Goal: Register for event/course

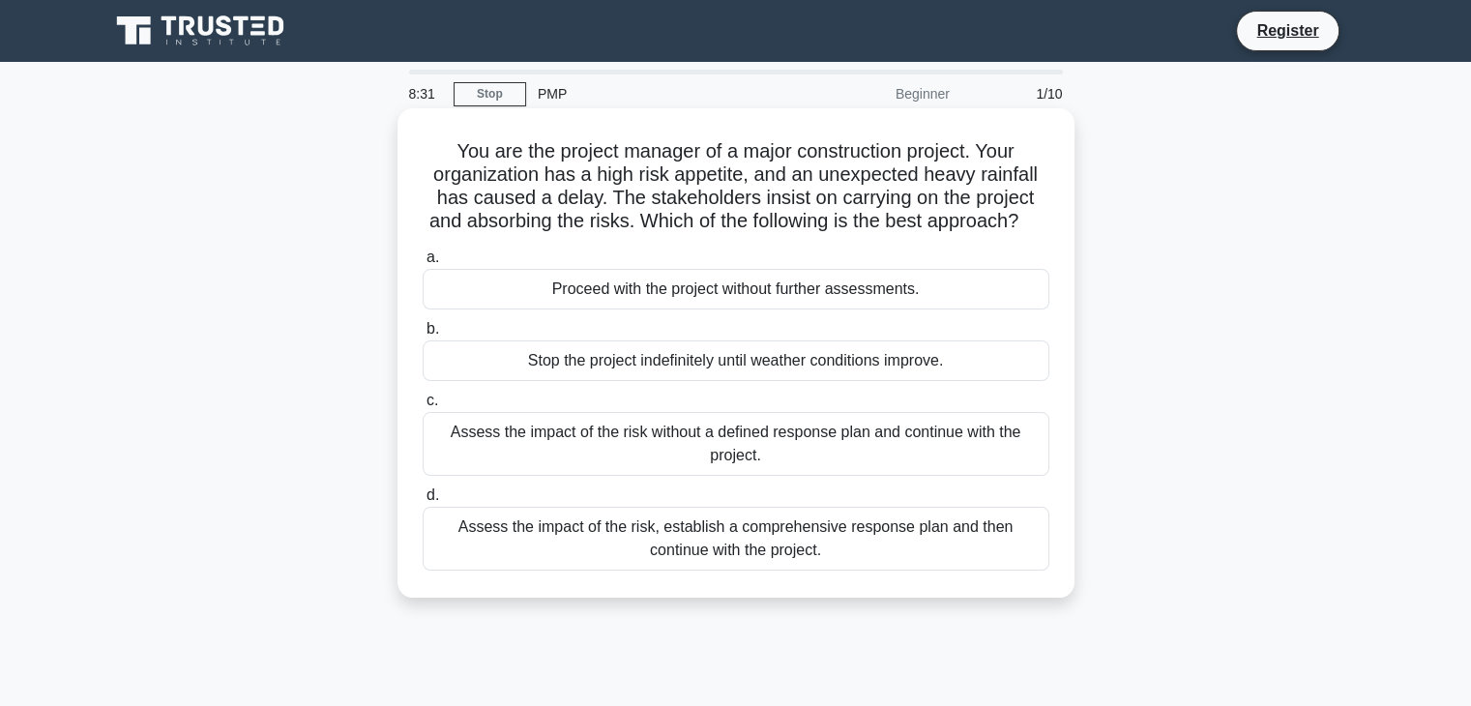
click at [868, 571] on div "Assess the impact of the risk, establish a comprehensive response plan and then…" at bounding box center [736, 539] width 627 height 64
click at [423, 502] on input "d. Assess the impact of the risk, establish a comprehensive response plan and t…" at bounding box center [423, 495] width 0 height 13
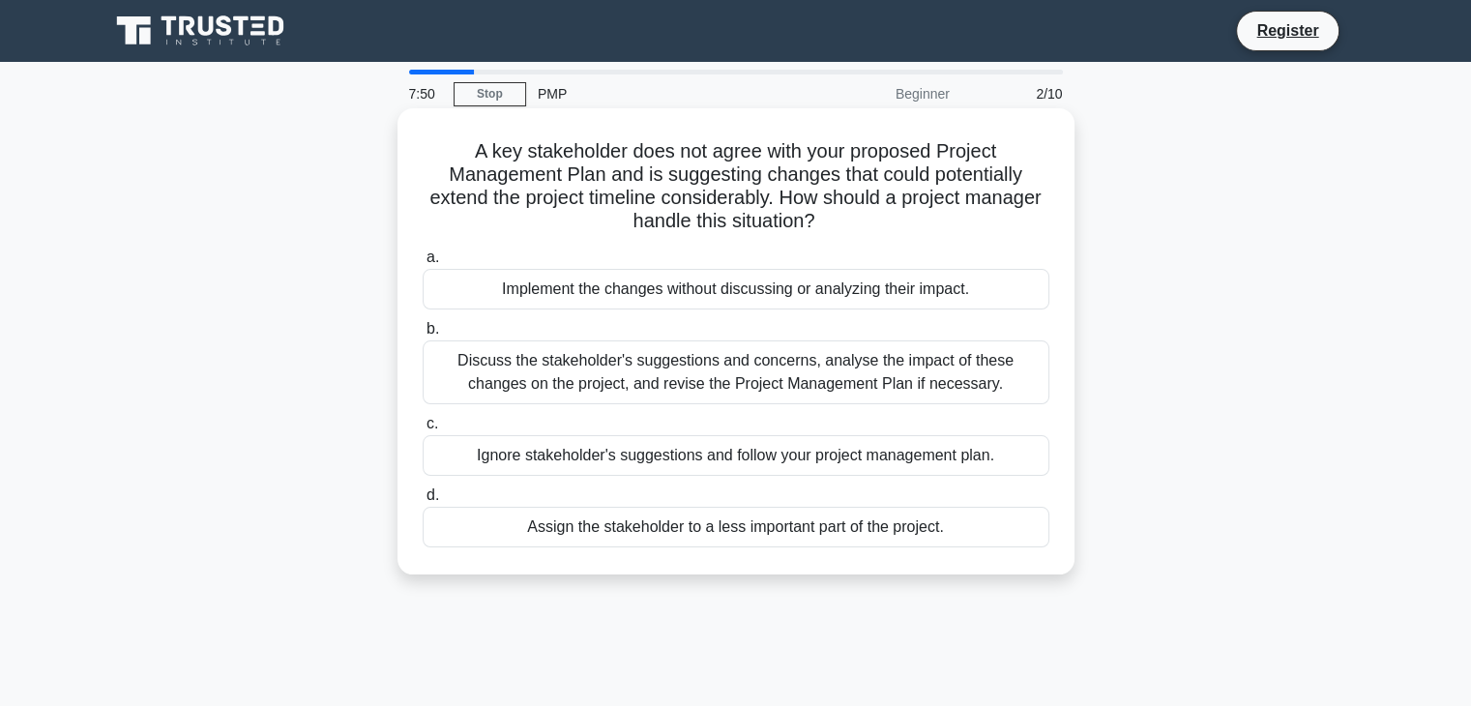
click at [546, 374] on div "Discuss the stakeholder's suggestions and concerns, analyse the impact of these…" at bounding box center [736, 372] width 627 height 64
click at [423, 336] on input "b. Discuss the stakeholder's suggestions and concerns, analyse the impact of th…" at bounding box center [423, 329] width 0 height 13
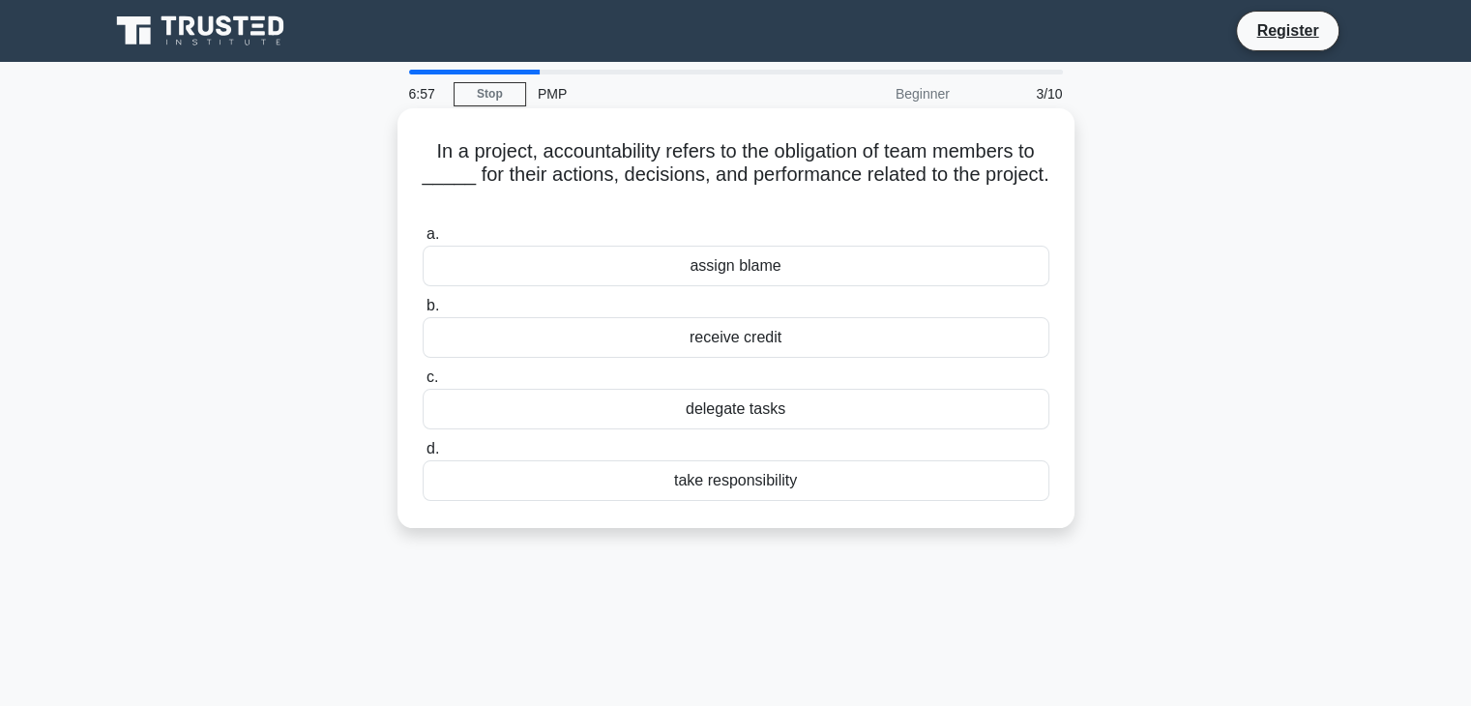
click at [678, 481] on div "take responsibility" at bounding box center [736, 480] width 627 height 41
click at [423, 456] on input "d. take responsibility" at bounding box center [423, 449] width 0 height 13
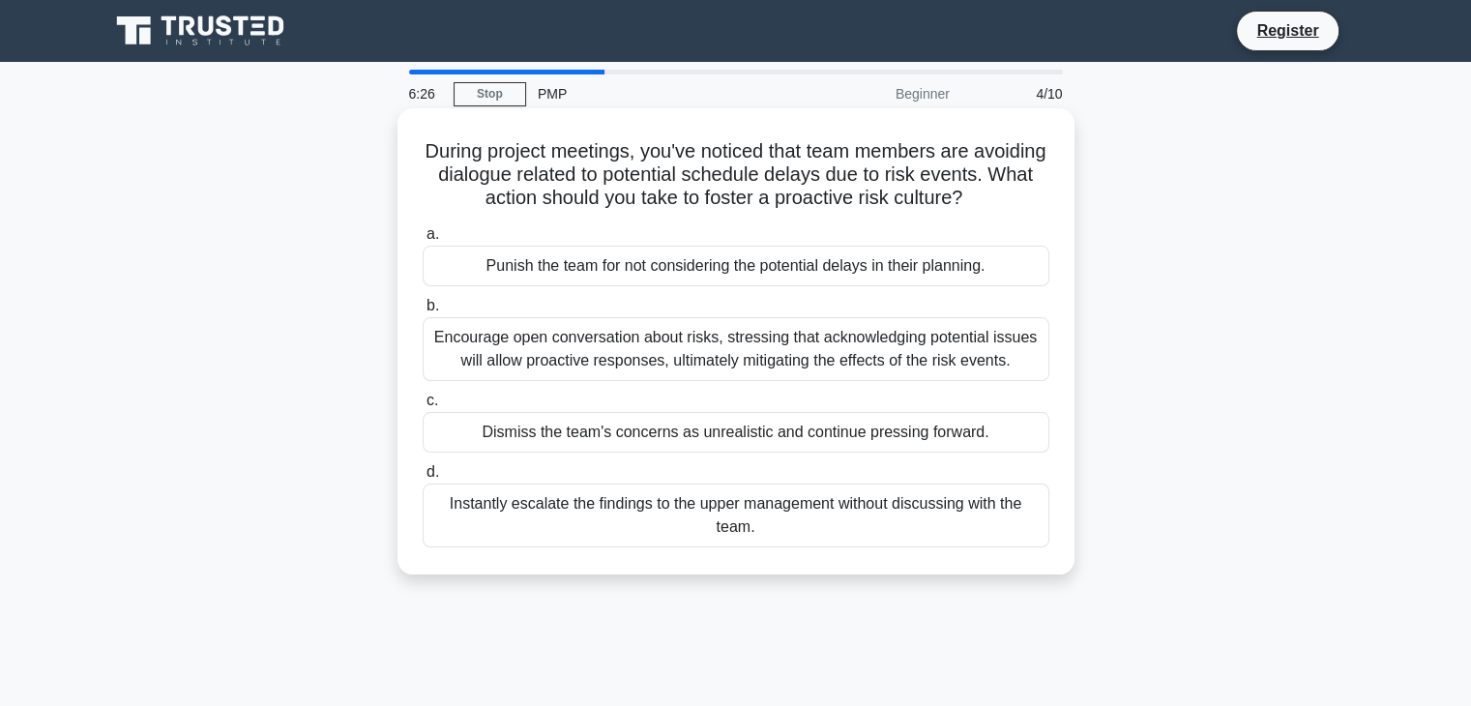
click at [664, 381] on div "Encourage open conversation about risks, stressing that acknowledging potential…" at bounding box center [736, 349] width 627 height 64
click at [423, 312] on input "b. Encourage open conversation about risks, stressing that acknowledging potent…" at bounding box center [423, 306] width 0 height 13
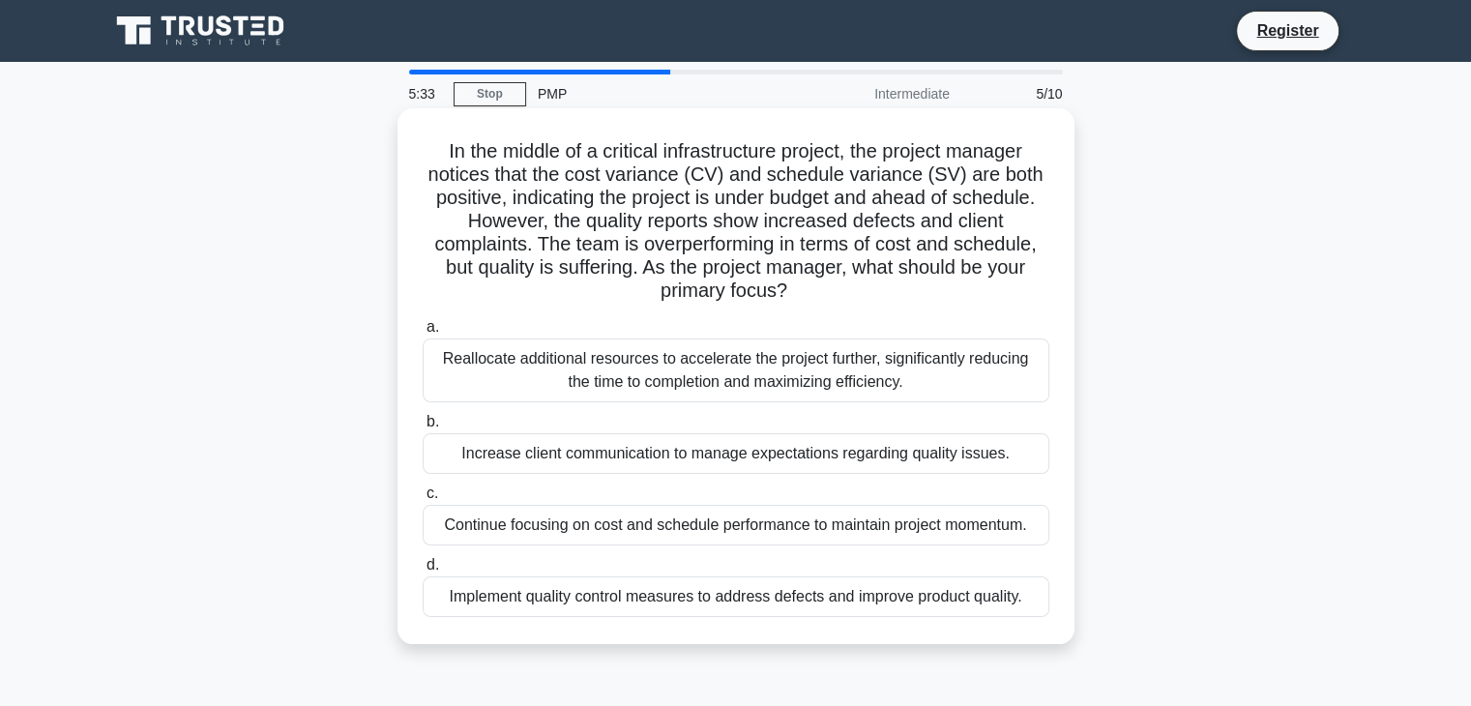
click at [531, 535] on div "Continue focusing on cost and schedule performance to maintain project momentum." at bounding box center [736, 525] width 627 height 41
click at [423, 500] on input "c. Continue focusing on cost and schedule performance to maintain project momen…" at bounding box center [423, 493] width 0 height 13
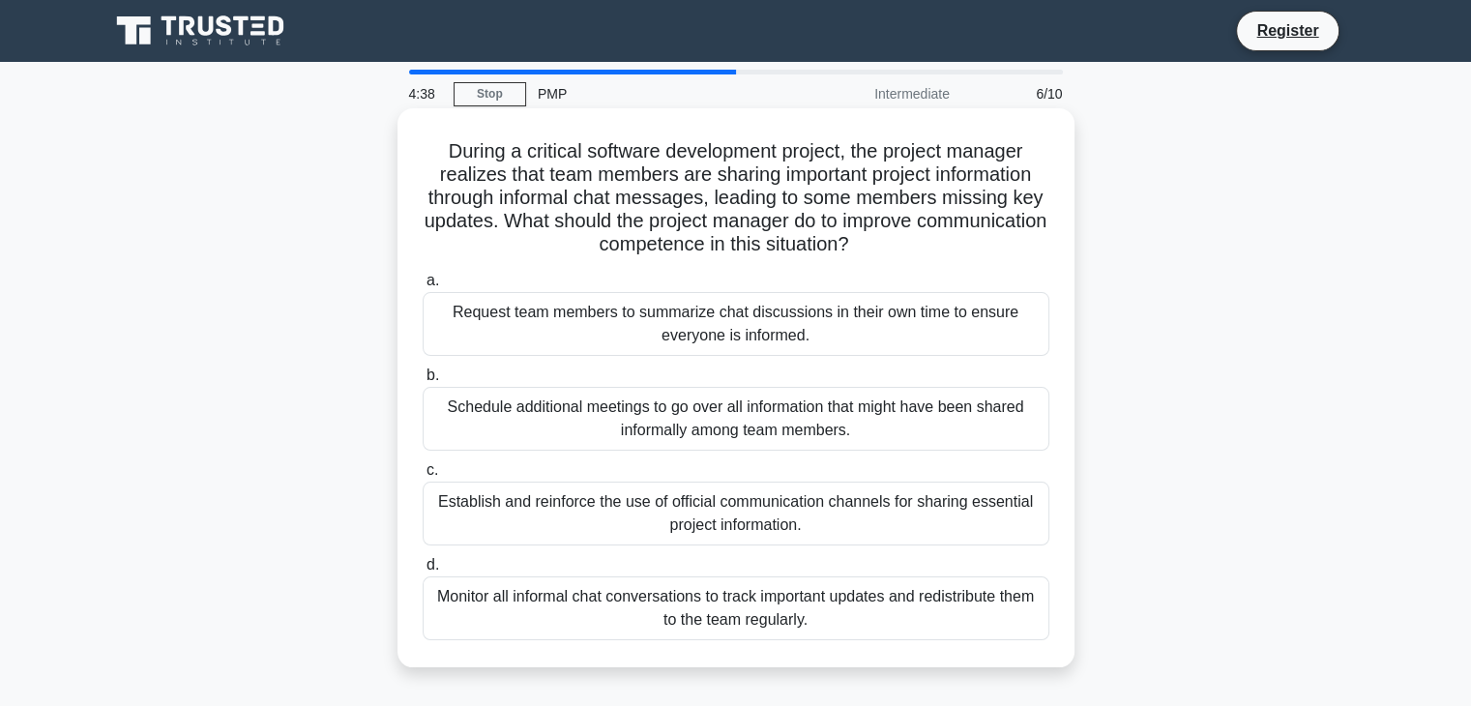
click at [620, 611] on div "Monitor all informal chat conversations to track important updates and redistri…" at bounding box center [736, 608] width 627 height 64
click at [423, 572] on input "d. Monitor all informal chat conversations to track important updates and redis…" at bounding box center [423, 565] width 0 height 13
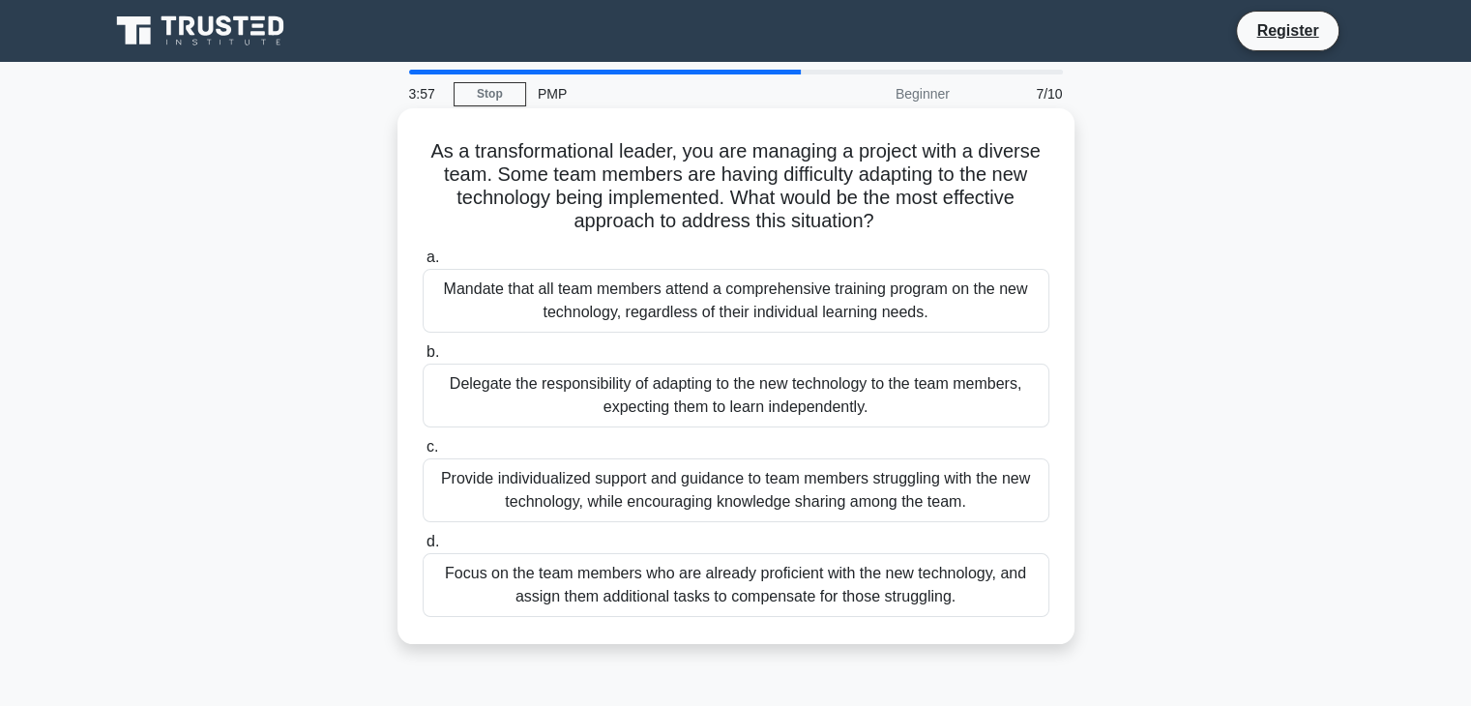
click at [451, 594] on div "Focus on the team members who are already proficient with the new technology, a…" at bounding box center [736, 585] width 627 height 64
click at [423, 548] on input "d. Focus on the team members who are already proficient with the new technology…" at bounding box center [423, 542] width 0 height 13
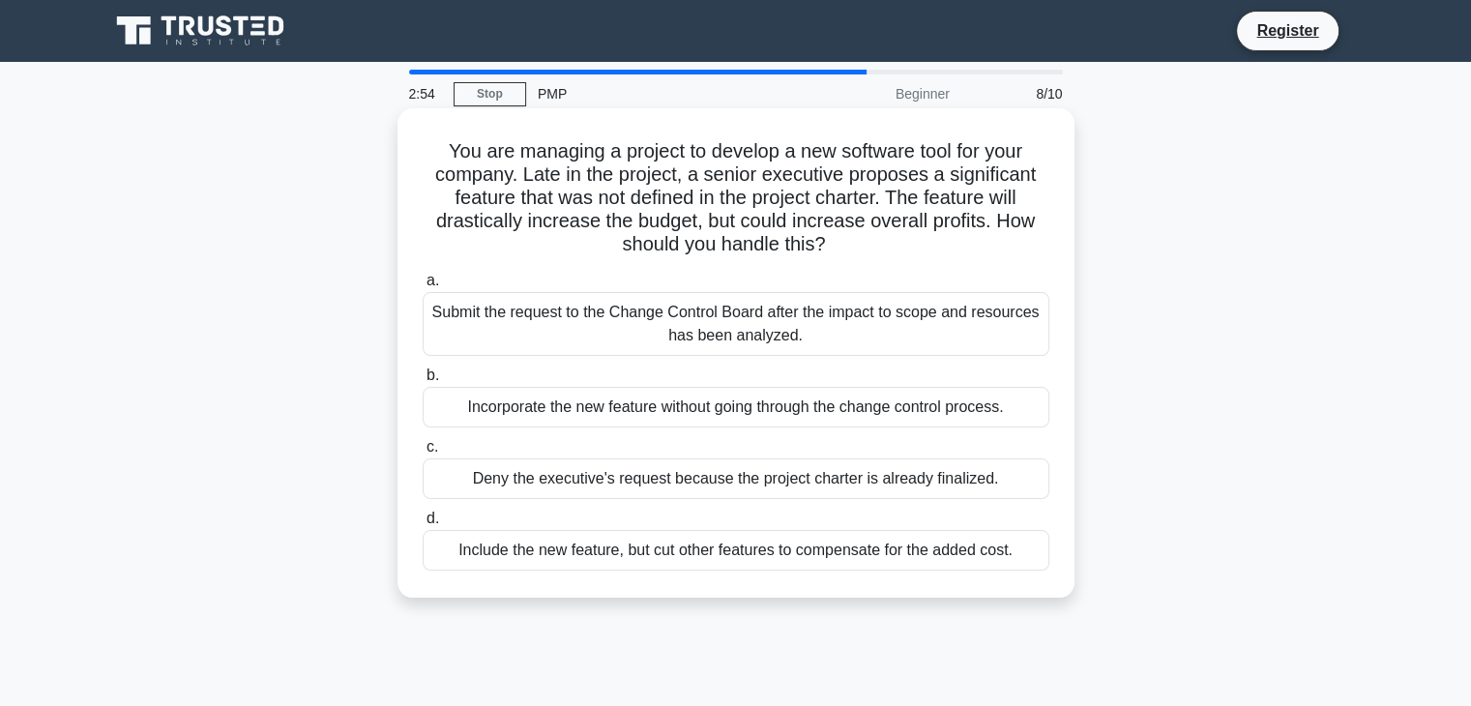
click at [808, 550] on div "Include the new feature, but cut other features to compensate for the added cos…" at bounding box center [736, 550] width 627 height 41
click at [423, 525] on input "d. Include the new feature, but cut other features to compensate for the added …" at bounding box center [423, 519] width 0 height 13
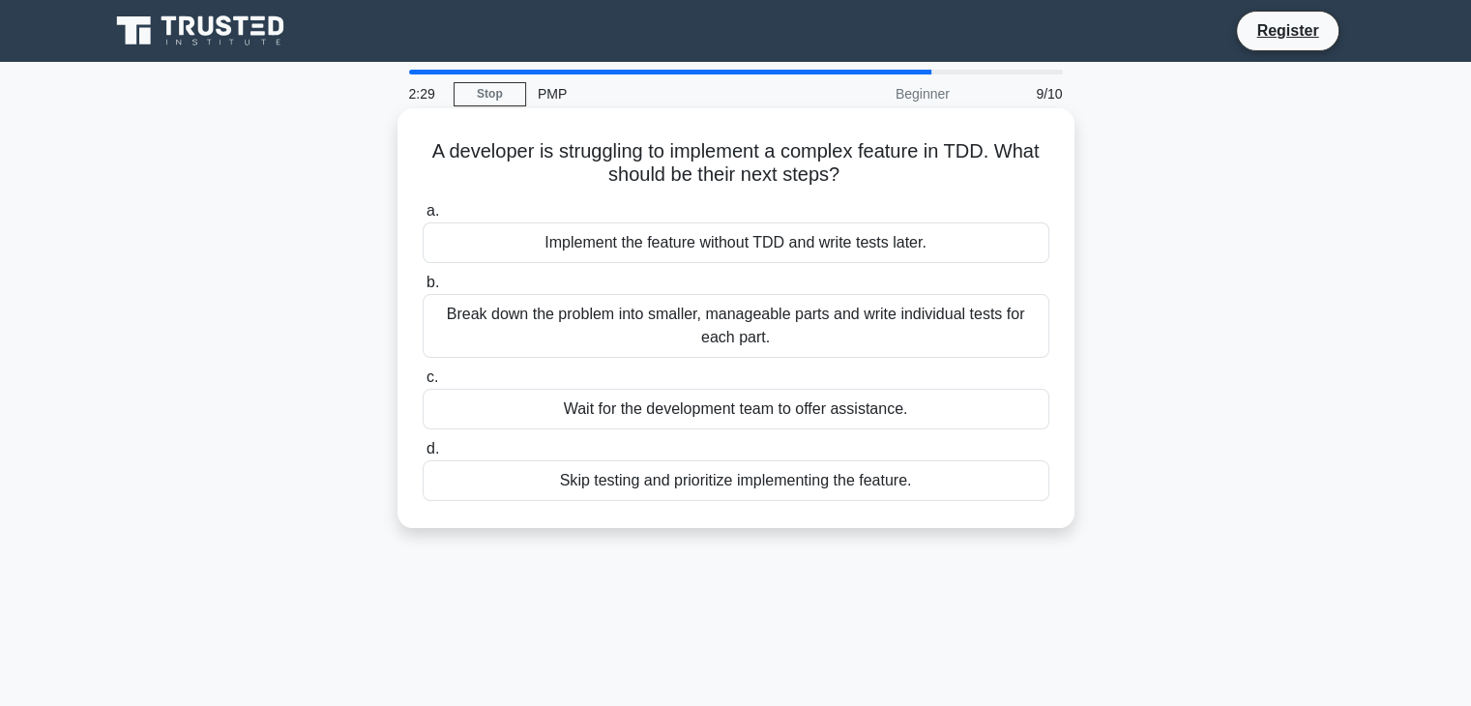
click at [863, 327] on div "Break down the problem into smaller, manageable parts and write individual test…" at bounding box center [736, 326] width 627 height 64
click at [423, 289] on input "b. Break down the problem into smaller, manageable parts and write individual t…" at bounding box center [423, 283] width 0 height 13
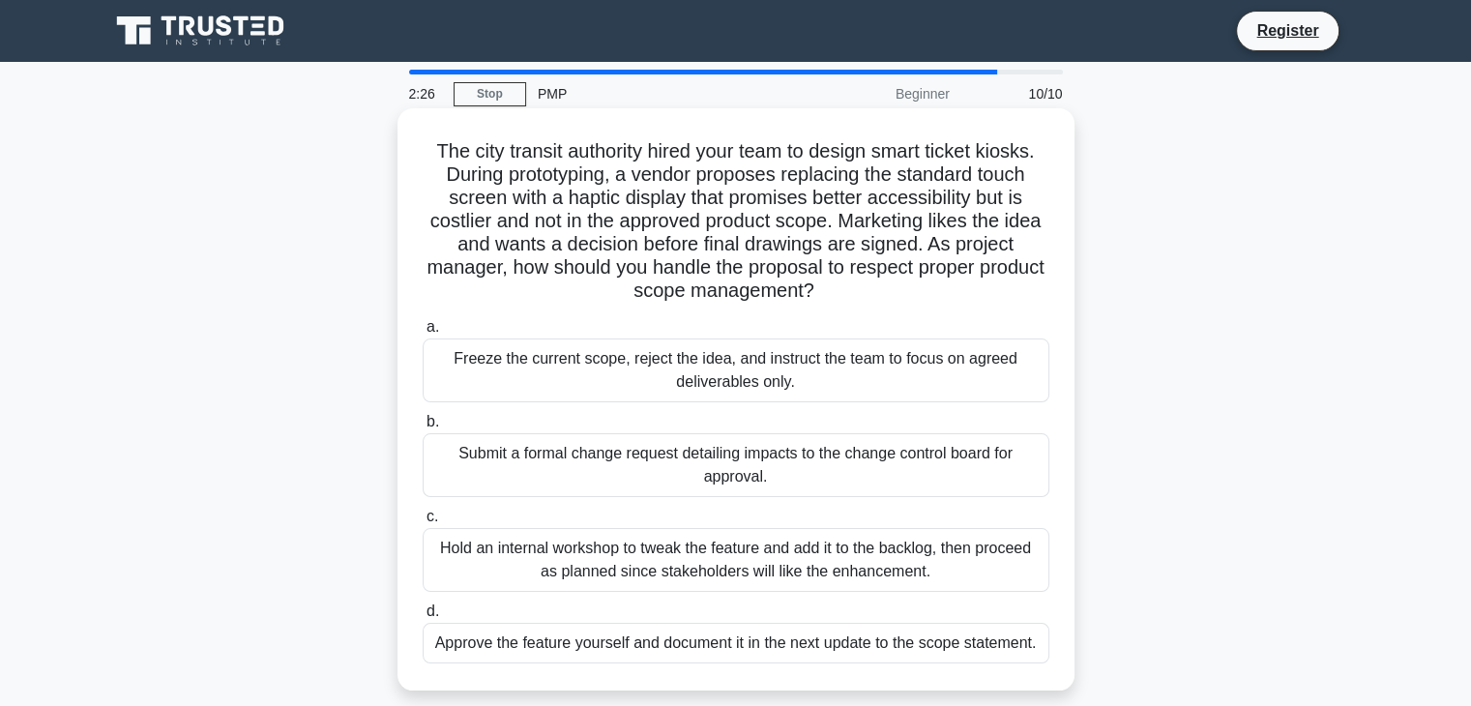
click at [555, 461] on div "Submit a formal change request detailing impacts to the change control board fo…" at bounding box center [736, 465] width 627 height 64
click at [423, 428] on input "b. Submit a formal change request detailing impacts to the change control board…" at bounding box center [423, 422] width 0 height 13
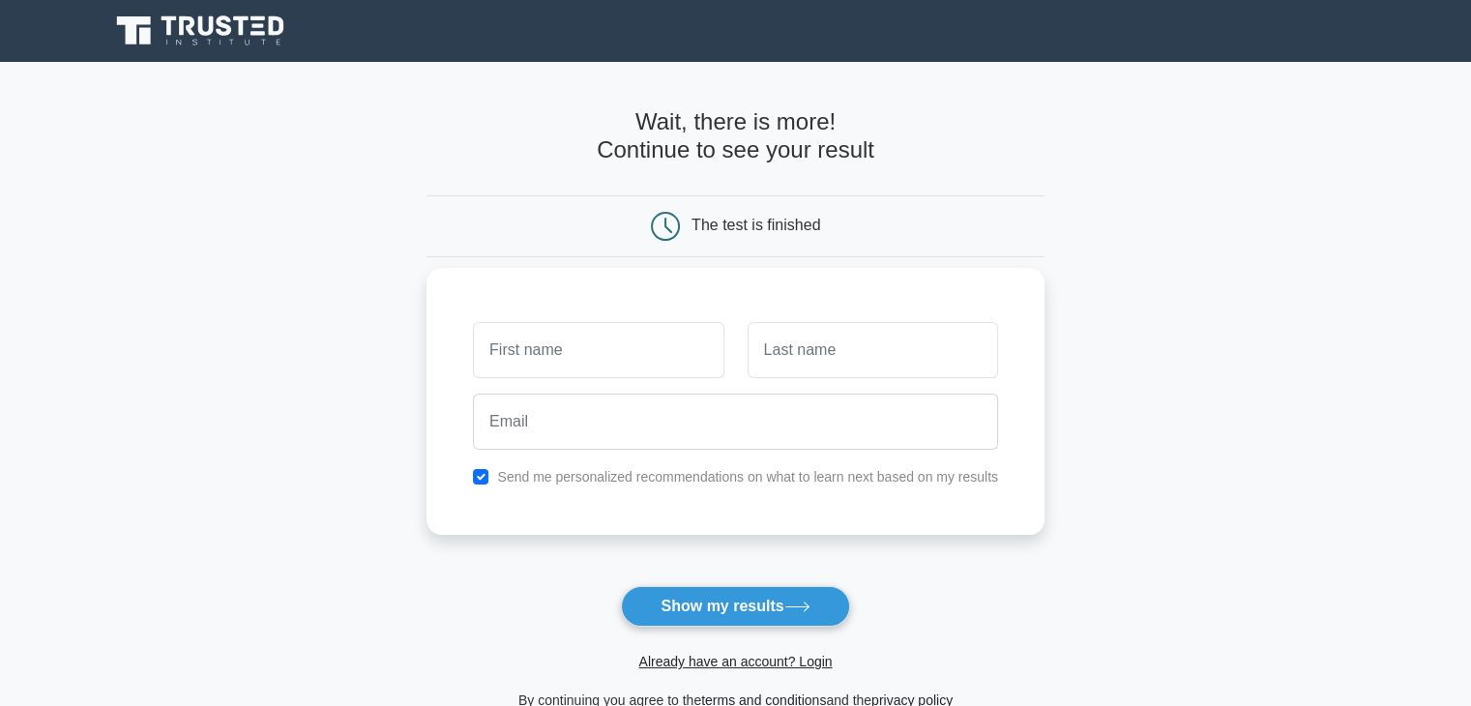
click at [592, 351] on input "text" at bounding box center [598, 350] width 251 height 56
type input "m"
type input "[PERSON_NAME]"
click at [797, 352] on input "text" at bounding box center [873, 350] width 251 height 56
type input "[PERSON_NAME]"
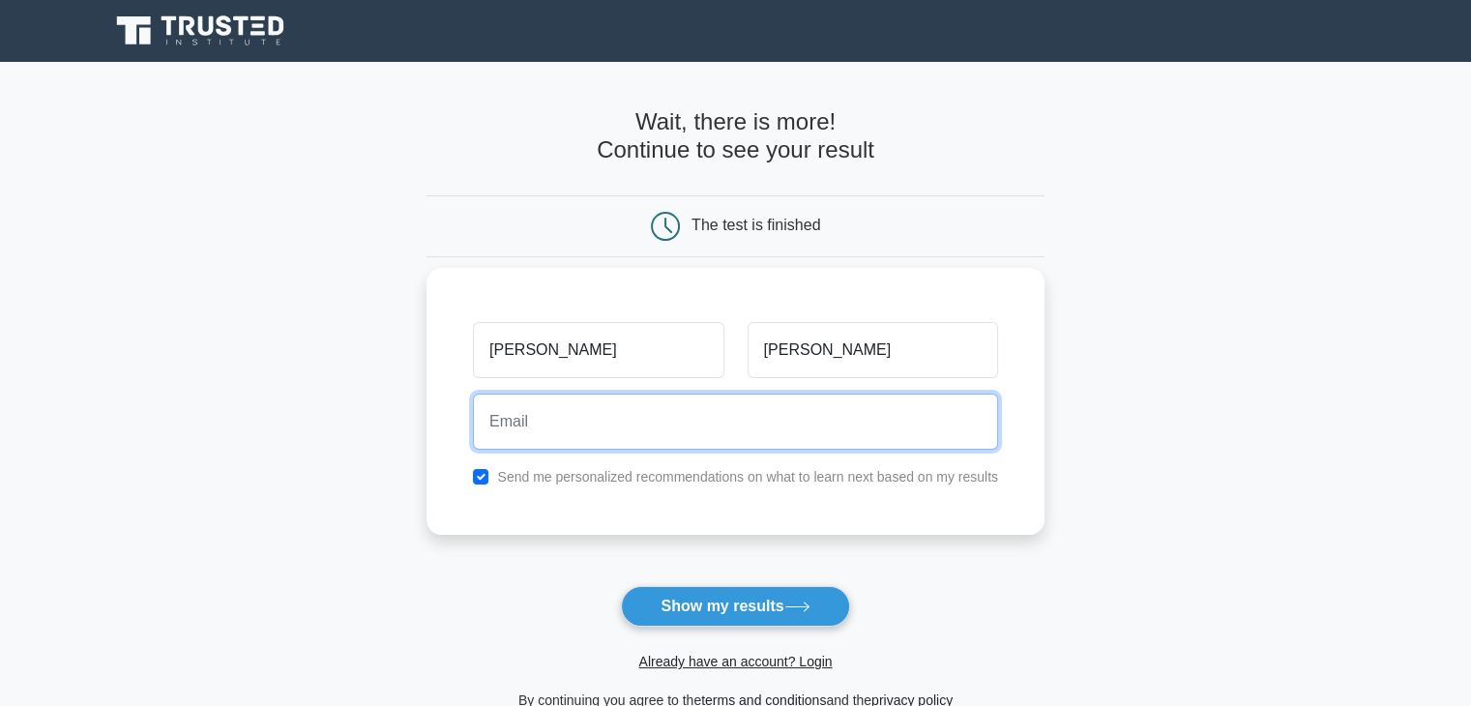
click at [672, 405] on input "email" at bounding box center [735, 422] width 525 height 56
type input "[EMAIL_ADDRESS][DOMAIN_NAME]"
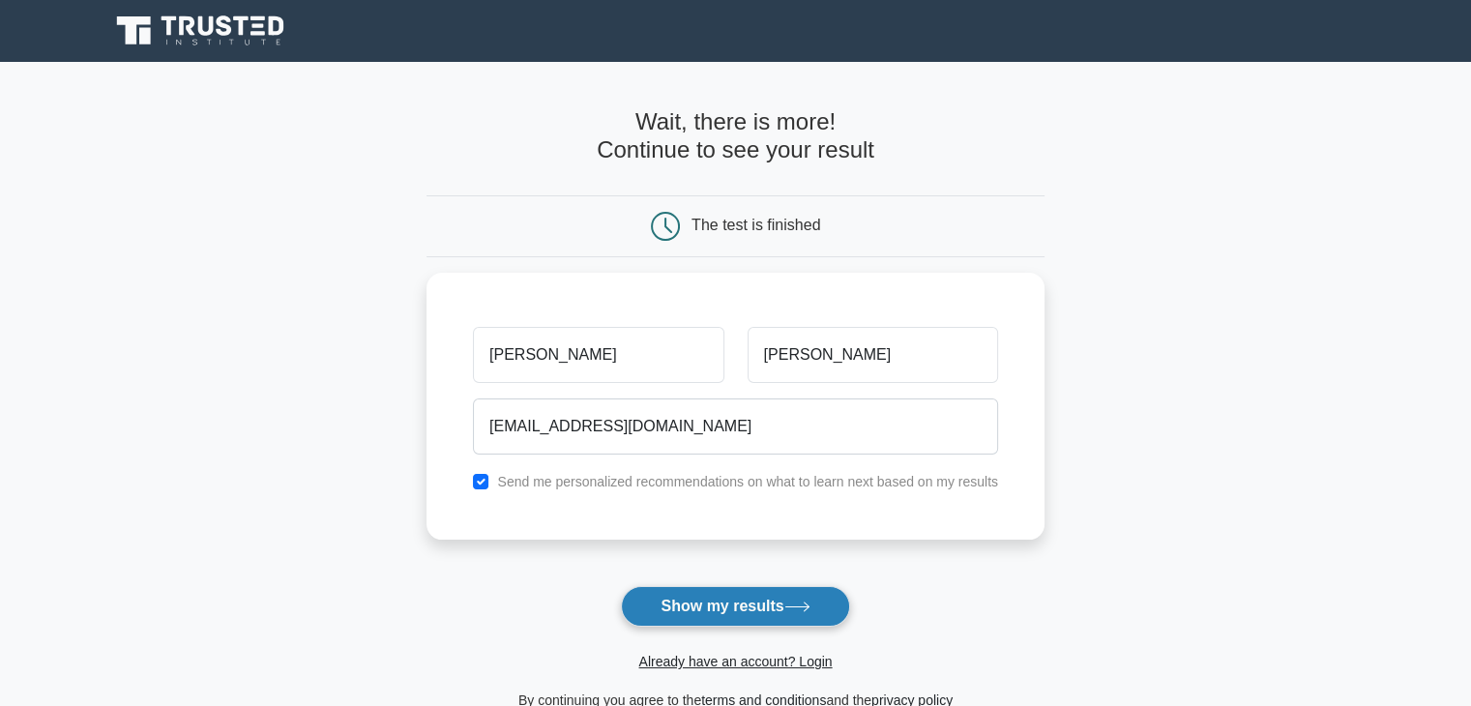
click at [688, 620] on button "Show my results" at bounding box center [735, 606] width 228 height 41
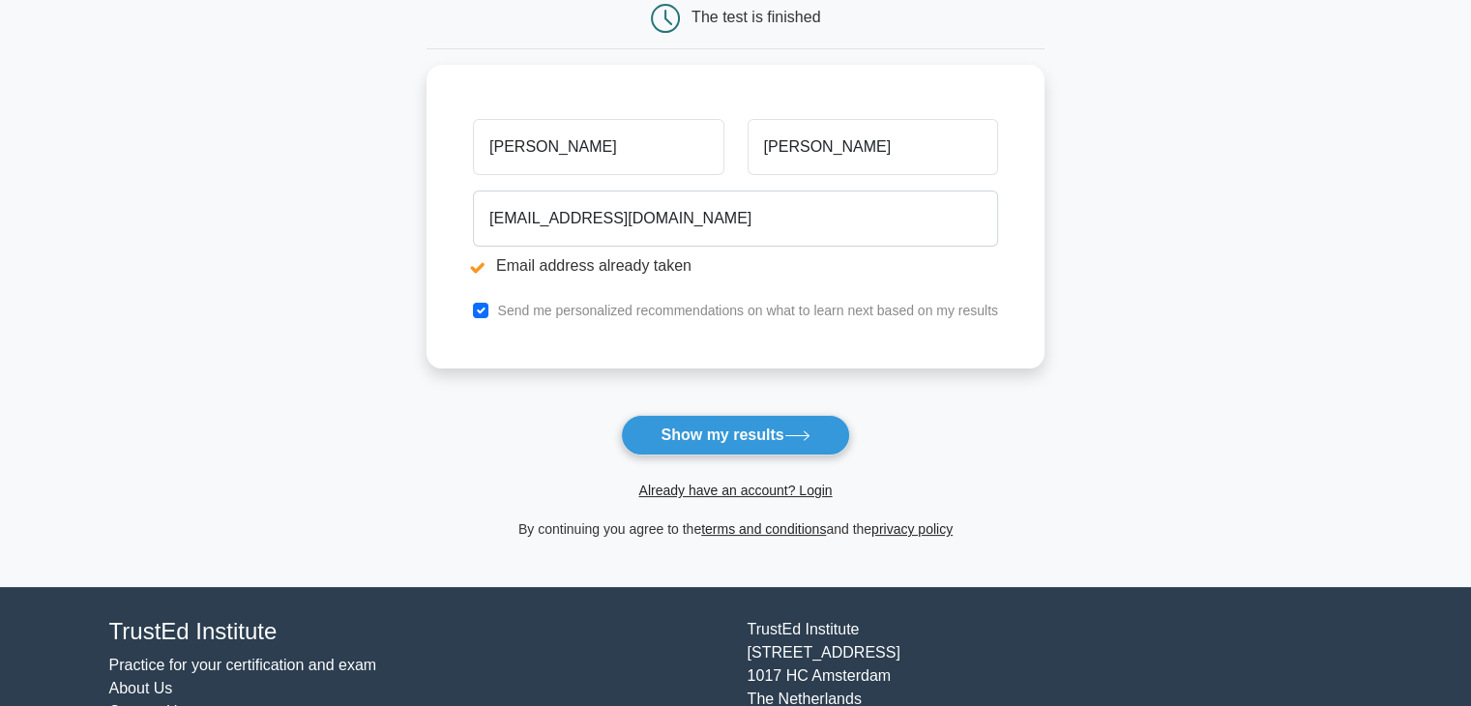
scroll to position [290, 0]
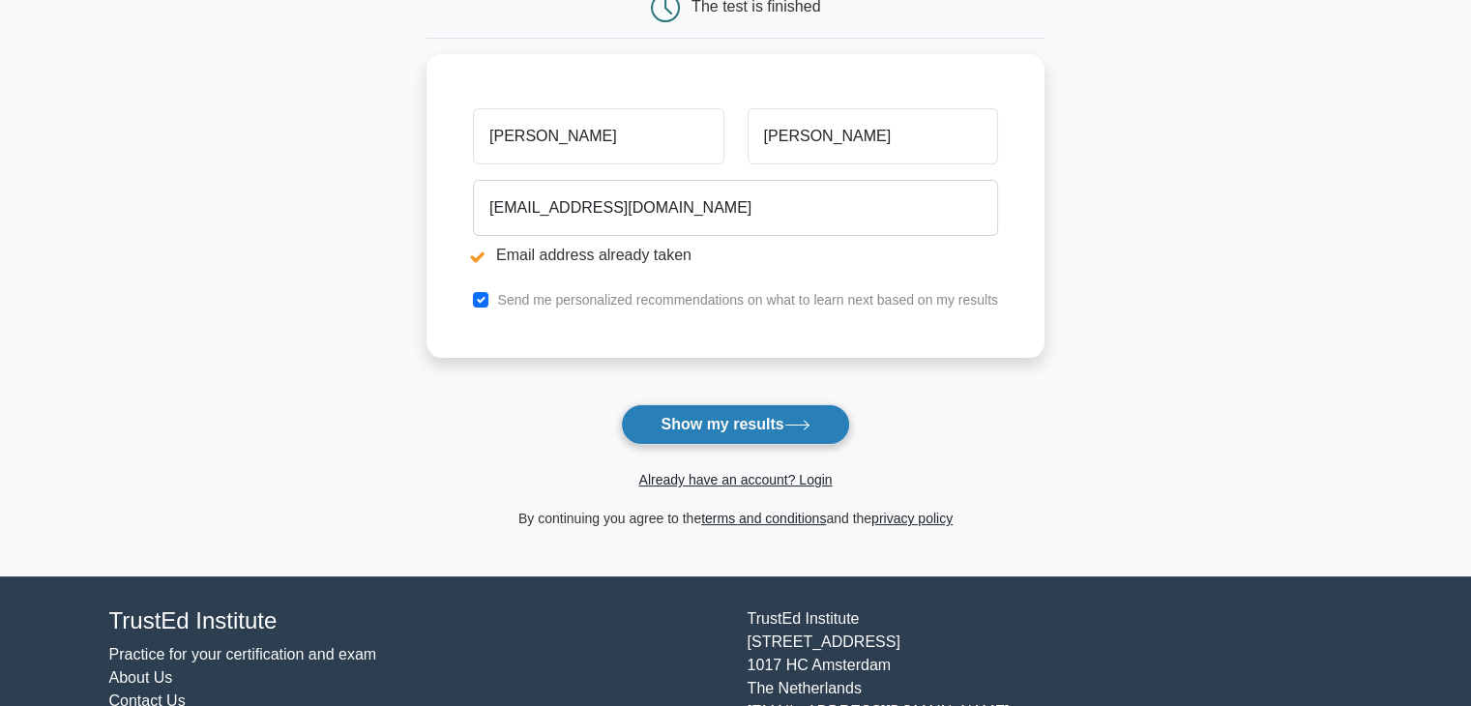
click at [739, 430] on button "Show my results" at bounding box center [735, 424] width 228 height 41
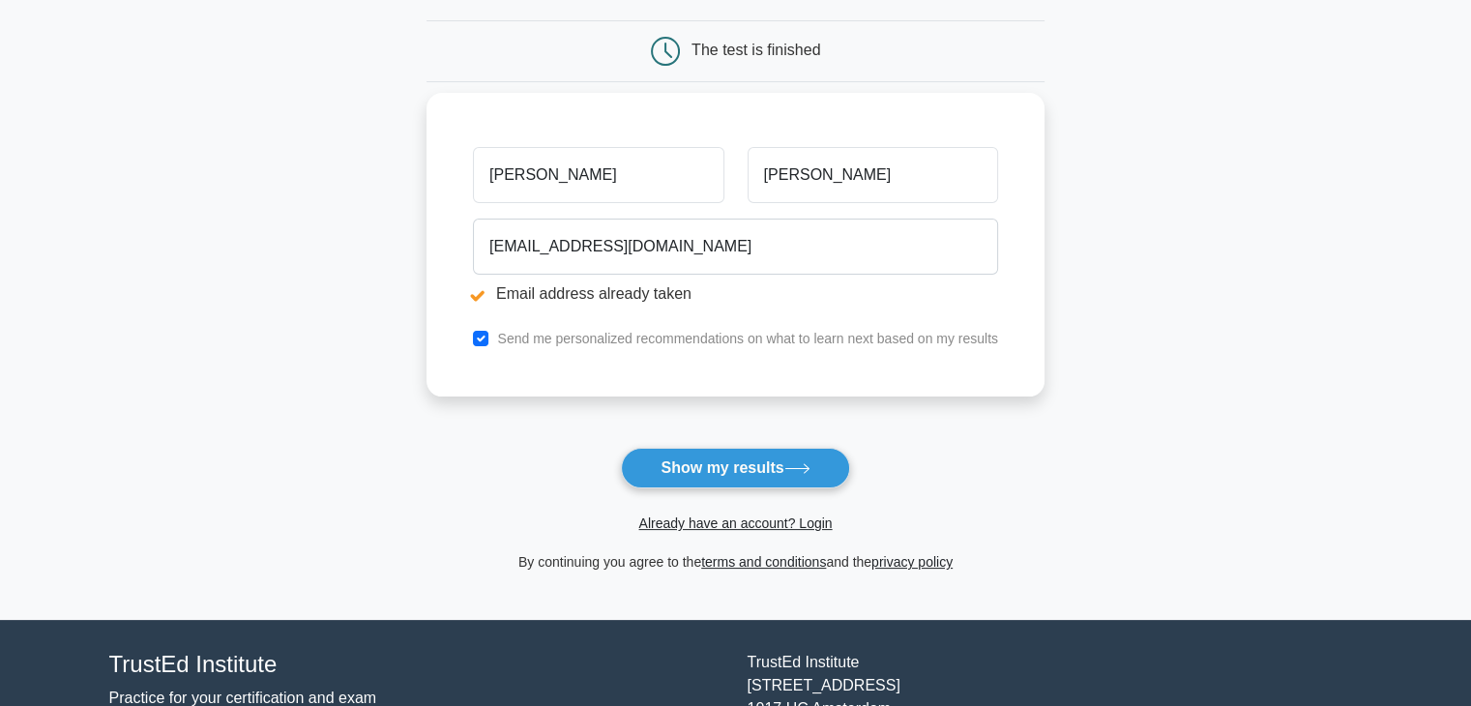
scroll to position [277, 0]
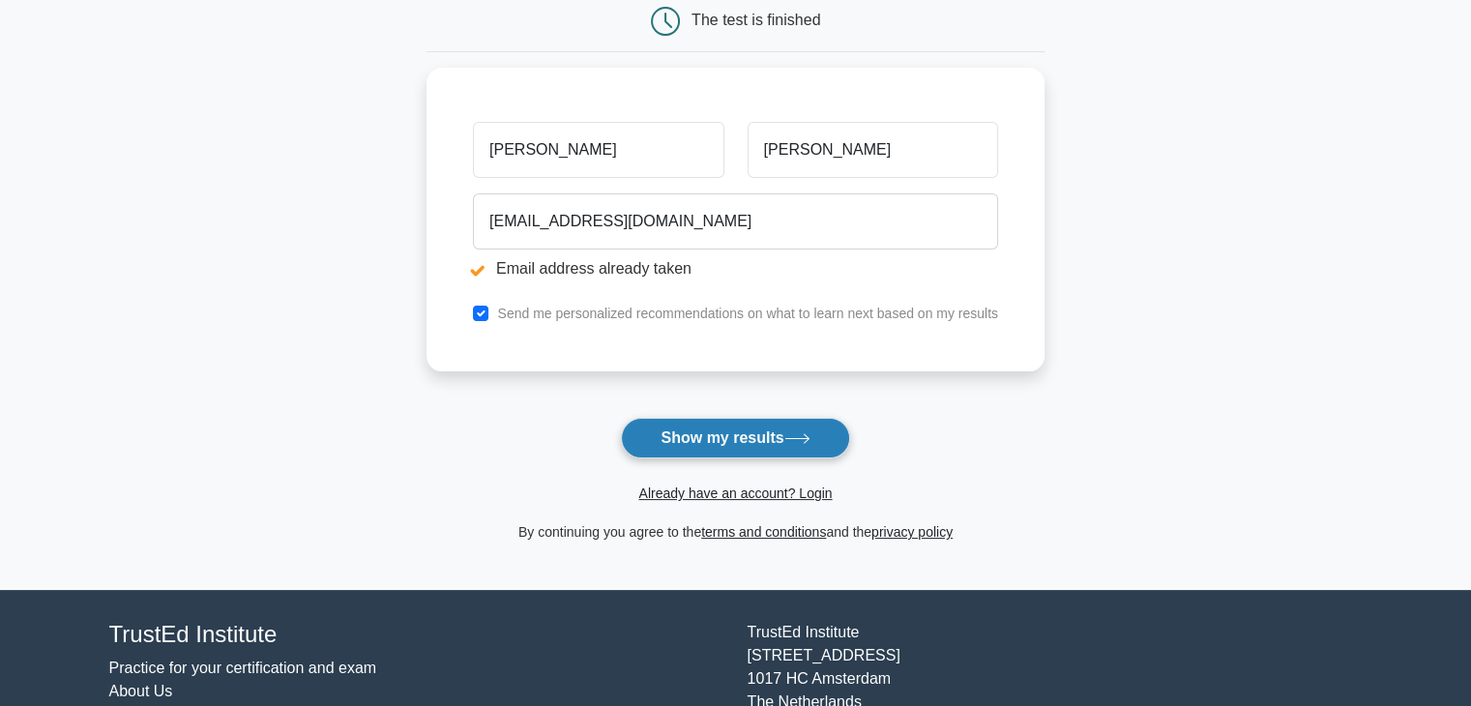
click at [730, 428] on button "Show my results" at bounding box center [735, 438] width 228 height 41
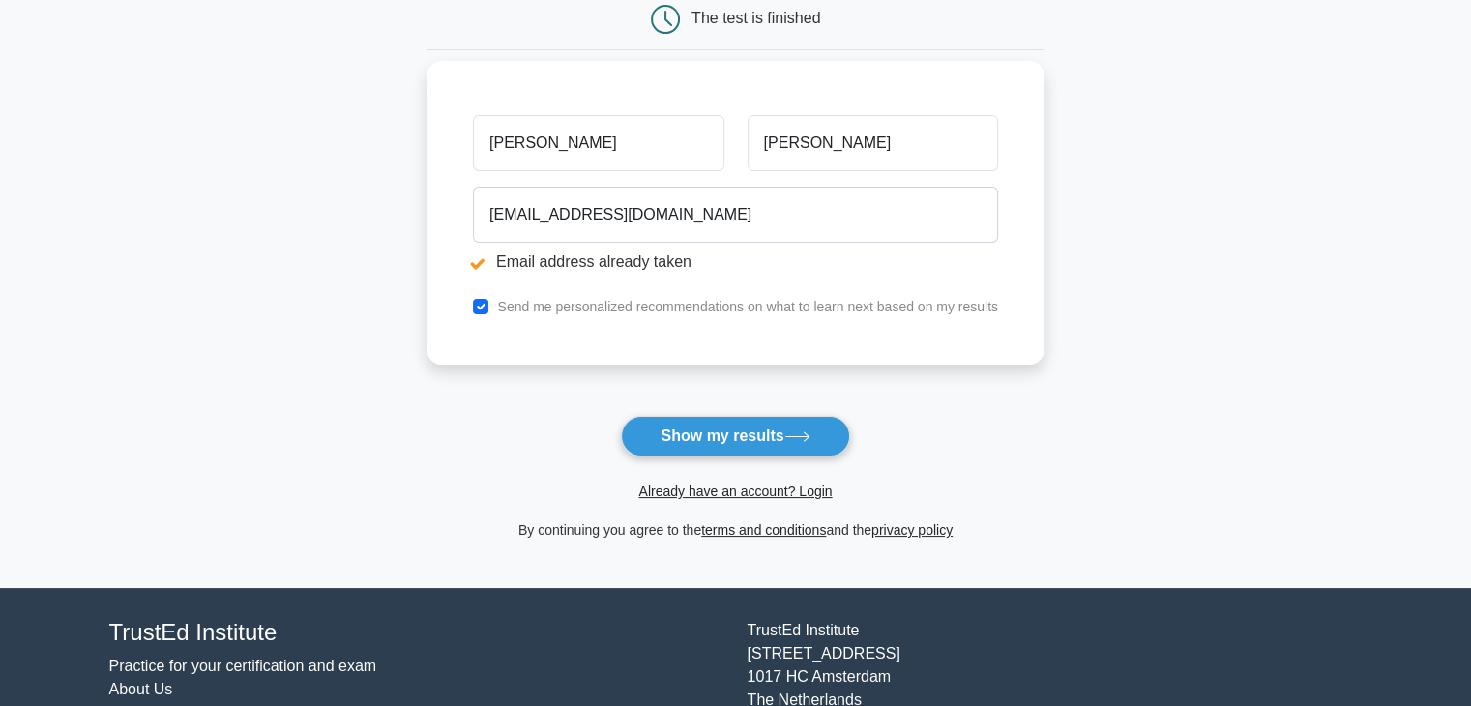
scroll to position [290, 0]
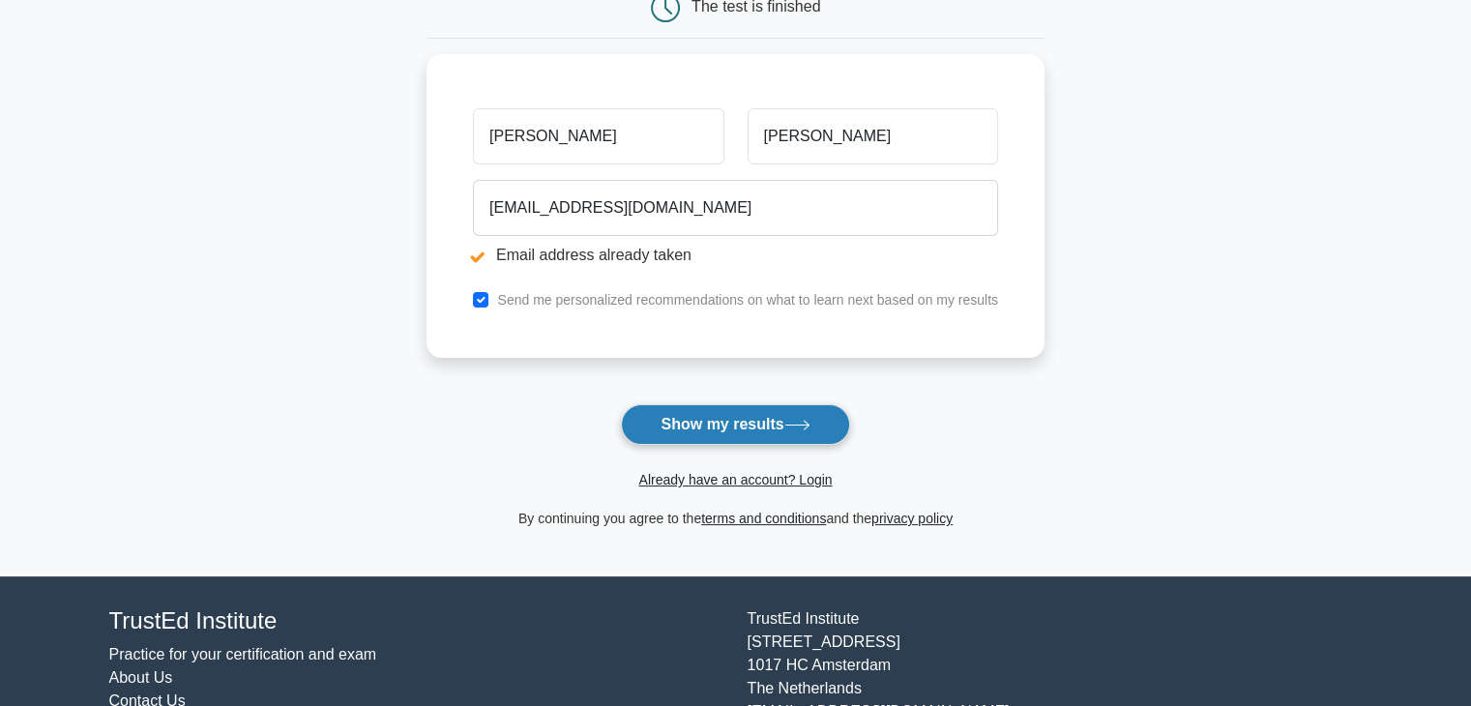
click at [811, 428] on icon at bounding box center [797, 425] width 26 height 11
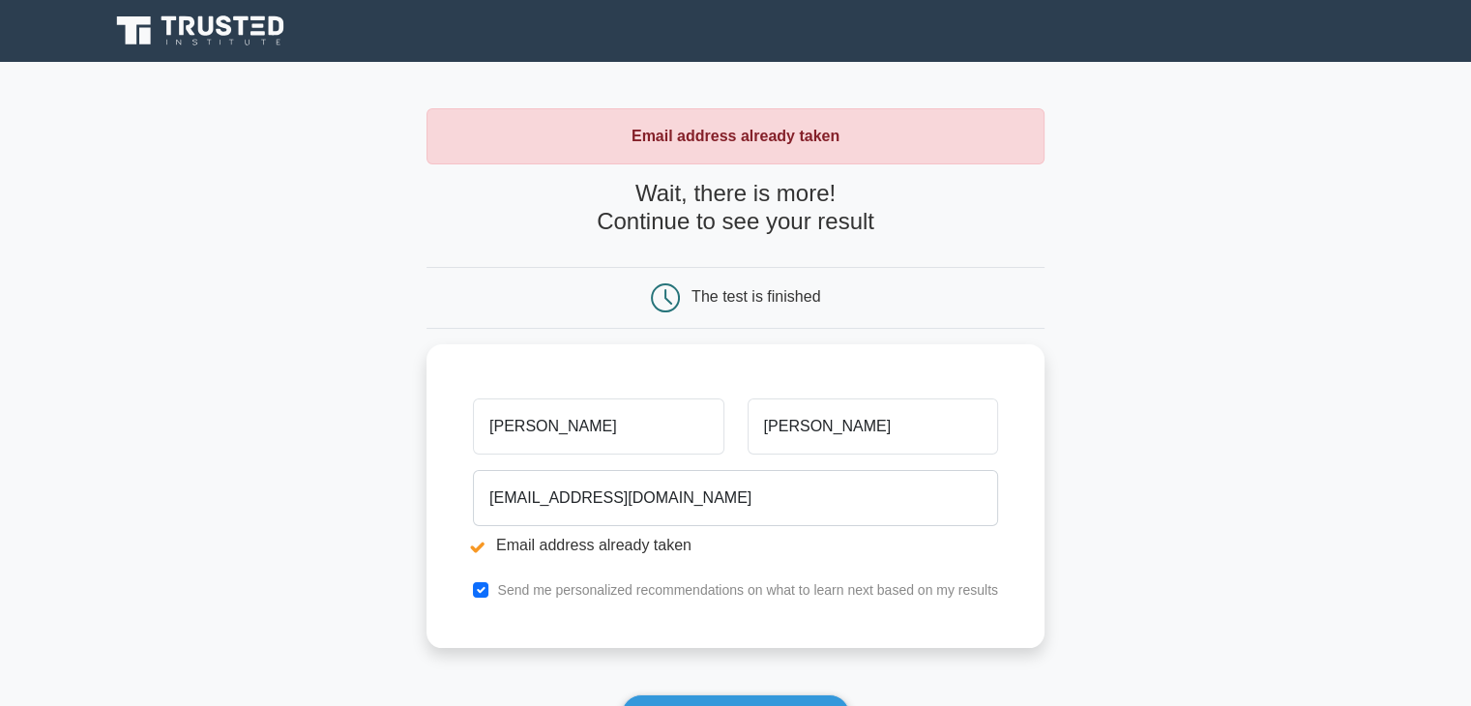
click at [786, 283] on div "The test is finished" at bounding box center [736, 297] width 412 height 29
click at [882, 303] on div "The test is finished" at bounding box center [736, 297] width 412 height 29
